Goal: Information Seeking & Learning: Learn about a topic

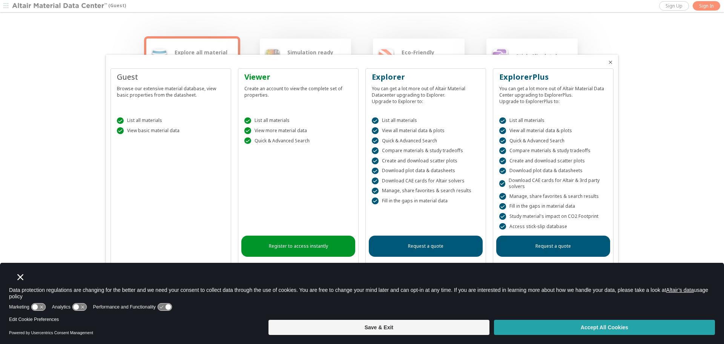
click at [555, 330] on button "Accept All Cookies" at bounding box center [604, 326] width 221 height 15
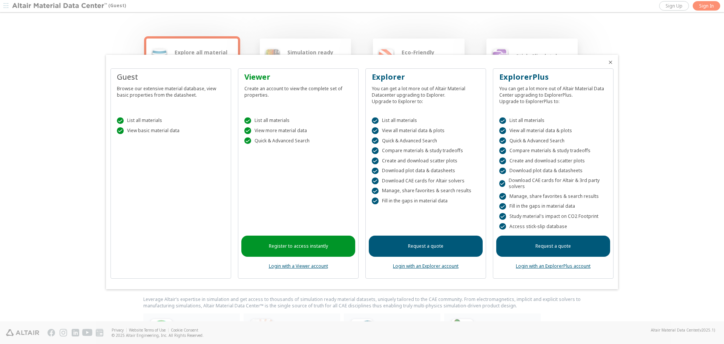
click at [161, 91] on div "Browse our extensive material database, view basic properties from the datashee…" at bounding box center [171, 90] width 108 height 16
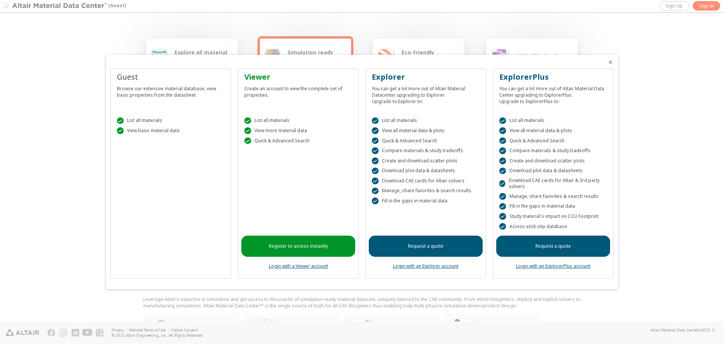
click at [608, 63] on icon "Close" at bounding box center [611, 62] width 6 height 6
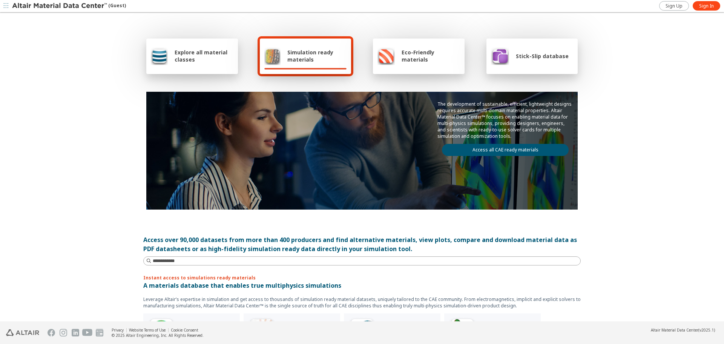
click at [216, 60] on span "Explore all material classes" at bounding box center [204, 56] width 59 height 14
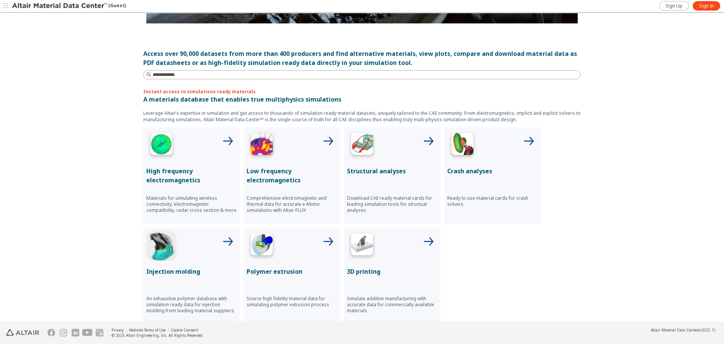
scroll to position [189, 0]
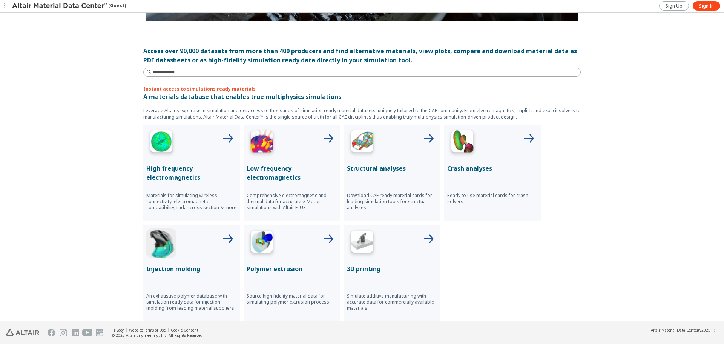
click at [267, 169] on p "Low frequency electromagnetics" at bounding box center [292, 173] width 91 height 18
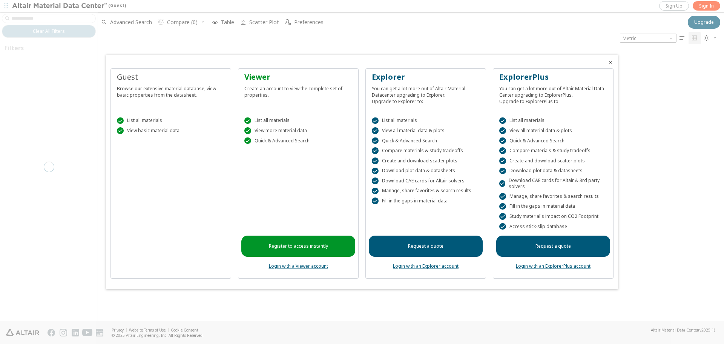
drag, startPoint x: 171, startPoint y: 141, endPoint x: 152, endPoint y: 124, distance: 25.9
click at [170, 140] on div "Guest Browse our extensive material database, view basic properties from the da…" at bounding box center [171, 173] width 121 height 210
click at [150, 123] on div " List all materials" at bounding box center [171, 120] width 108 height 7
click at [131, 74] on div "Guest" at bounding box center [171, 77] width 108 height 11
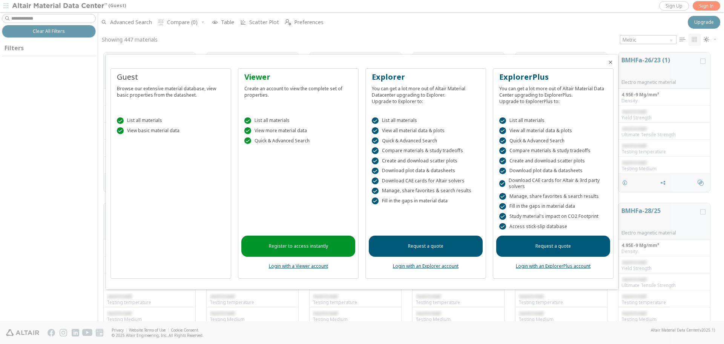
scroll to position [267, 620]
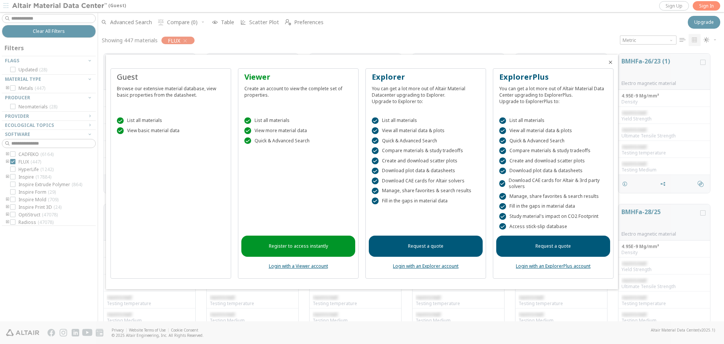
click at [611, 63] on icon "Close" at bounding box center [611, 62] width 6 height 6
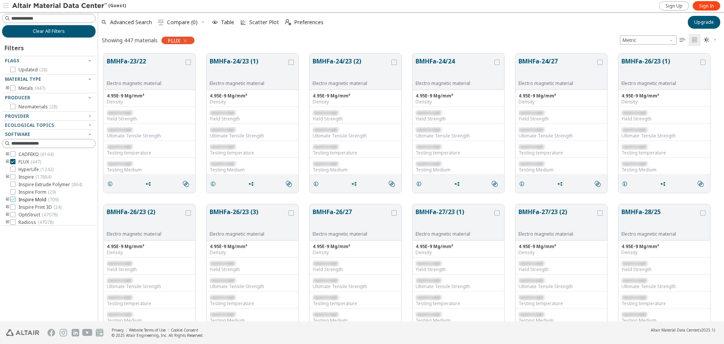
click at [14, 198] on icon at bounding box center [12, 199] width 5 height 5
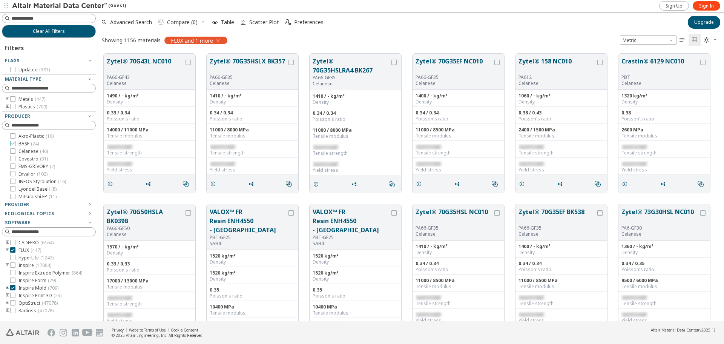
click at [11, 144] on icon at bounding box center [12, 143] width 5 height 5
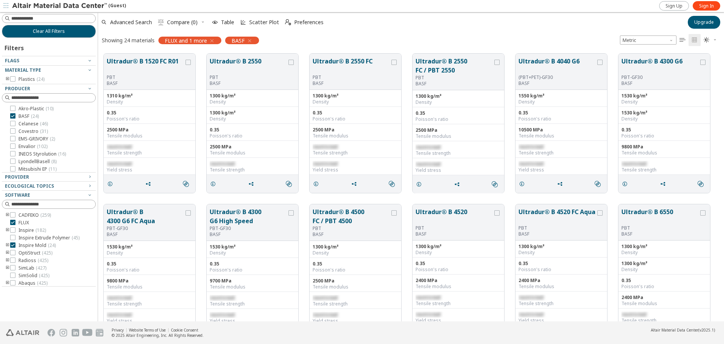
click at [152, 61] on button "Ultradur® B 1520 FC R01" at bounding box center [145, 66] width 77 height 18
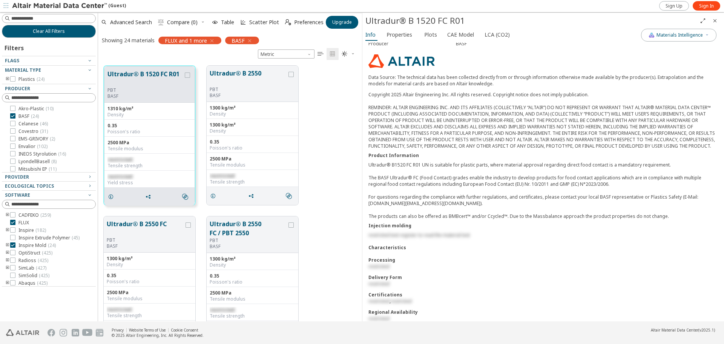
scroll to position [108, 0]
